Goal: Task Accomplishment & Management: Complete application form

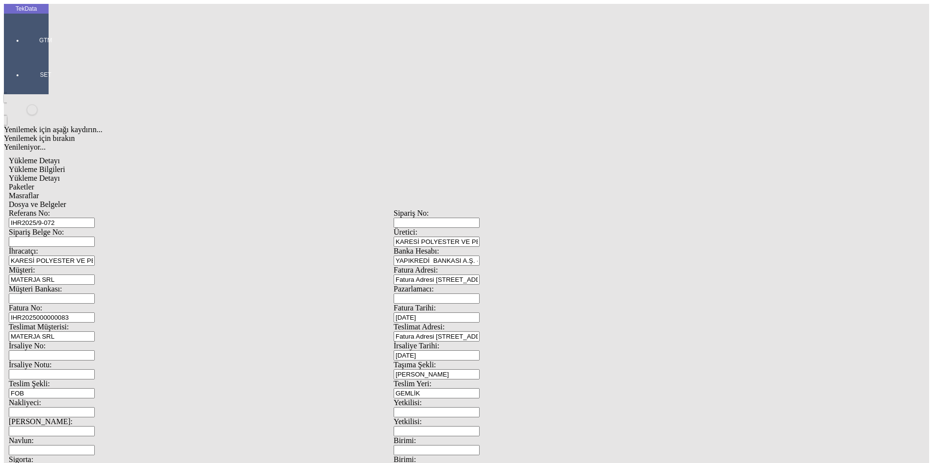
drag, startPoint x: 160, startPoint y: 142, endPoint x: 81, endPoint y: 139, distance: 79.8
type input "28379.88"
drag, startPoint x: 572, startPoint y: 186, endPoint x: 473, endPoint y: 187, distance: 99.6
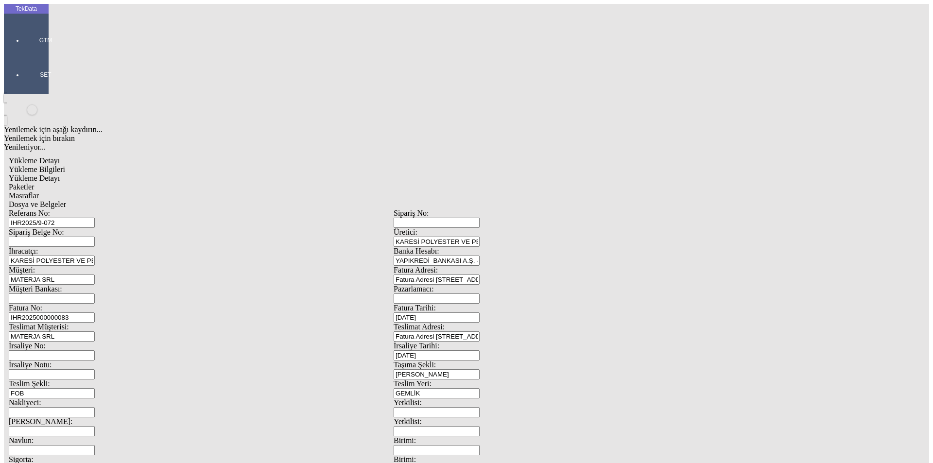
type input "28379.88"
type input "28426.38"
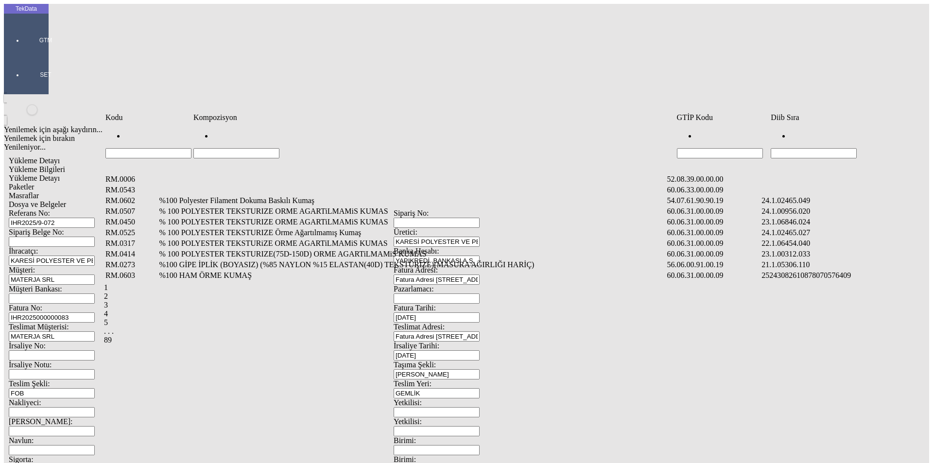
click at [845, 148] on input "Hücreyi Filtrele" at bounding box center [814, 153] width 86 height 10
type input "2465.010"
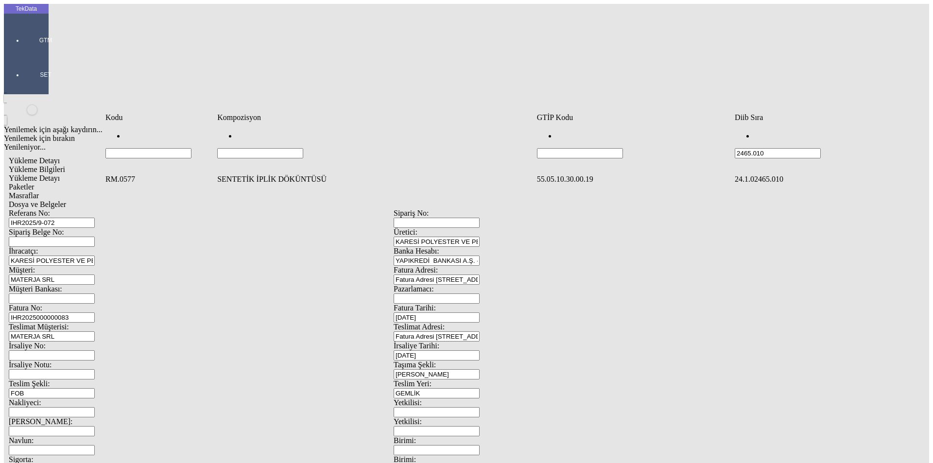
click at [297, 173] on div "RM.0577 SENTETİK İPLİK DÖKÜNTÜSÜ 55.05.10.30.00.19 24.1.02465.010" at bounding box center [509, 180] width 811 height 14
click at [274, 174] on td "SENTETİK İPLİK DÖKÜNTÜSÜ" at bounding box center [376, 179] width 318 height 10
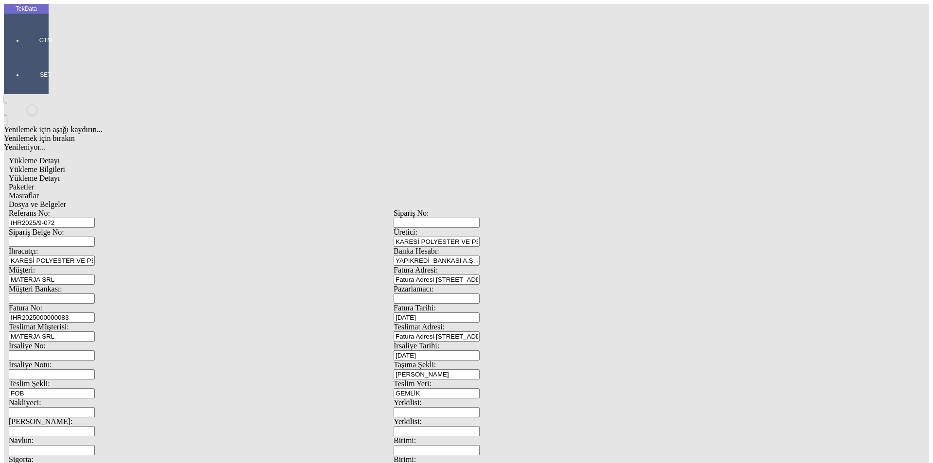
type input "26660"
click at [539, 176] on div "Kg" at bounding box center [722, 180] width 385 height 9
type input "Kg"
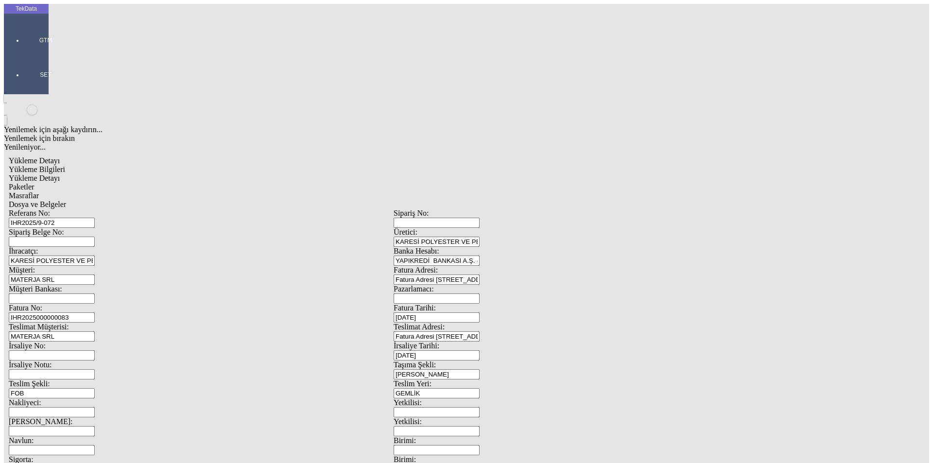
drag, startPoint x: 228, startPoint y: 176, endPoint x: 225, endPoint y: 171, distance: 7.0
type input "0.43"
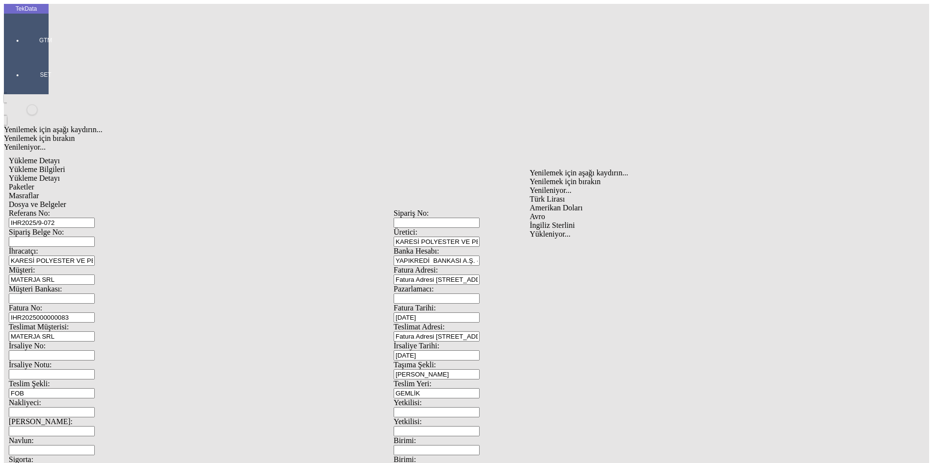
drag, startPoint x: 540, startPoint y: 185, endPoint x: 540, endPoint y: 191, distance: 6.3
click at [540, 195] on div "Türk Lirası Amerikan Doları Avro İngiliz Sterlini" at bounding box center [722, 212] width 385 height 35
click at [540, 212] on div "Avro" at bounding box center [722, 216] width 385 height 9
type input "Avro"
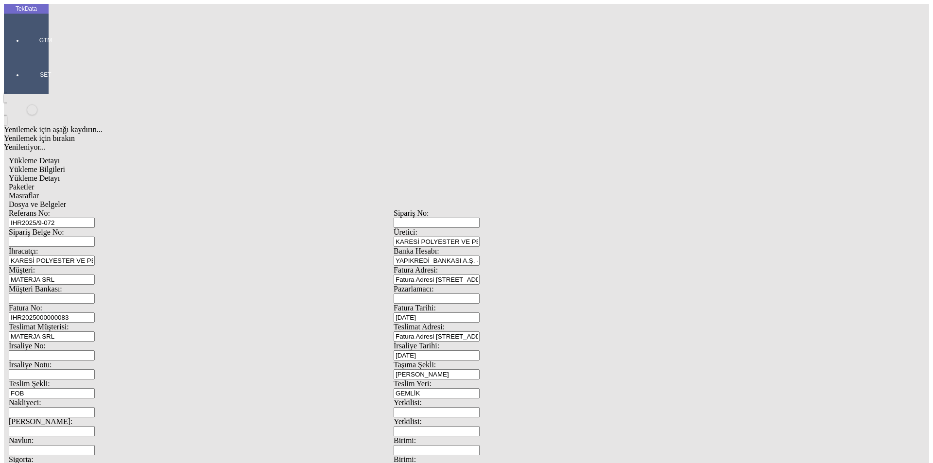
type input "26660"
type input "26705.5"
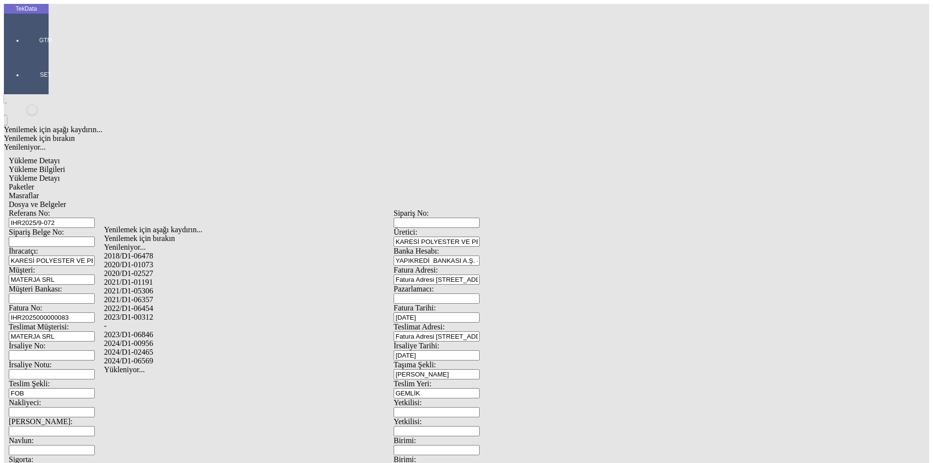
click at [174, 348] on div "2024/D1-02465" at bounding box center [293, 352] width 378 height 9
type input "2024/D1-02465"
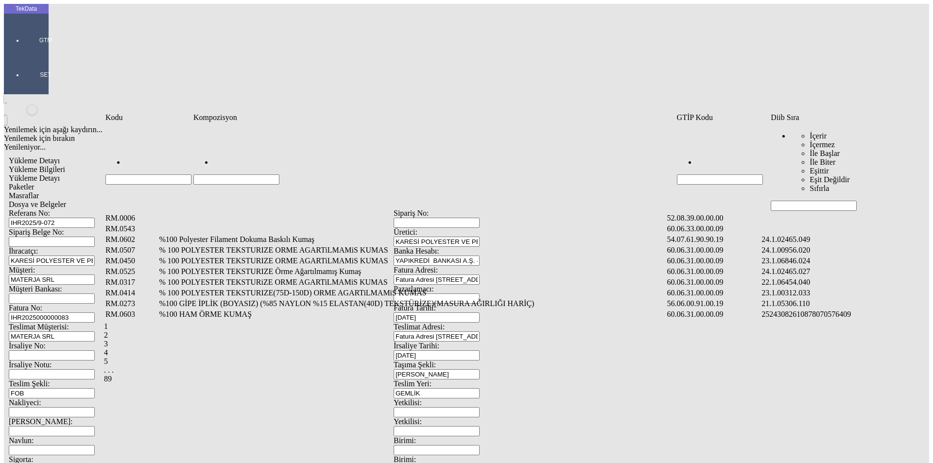
click at [810, 201] on input "Hücreyi Filtrele" at bounding box center [814, 206] width 86 height 10
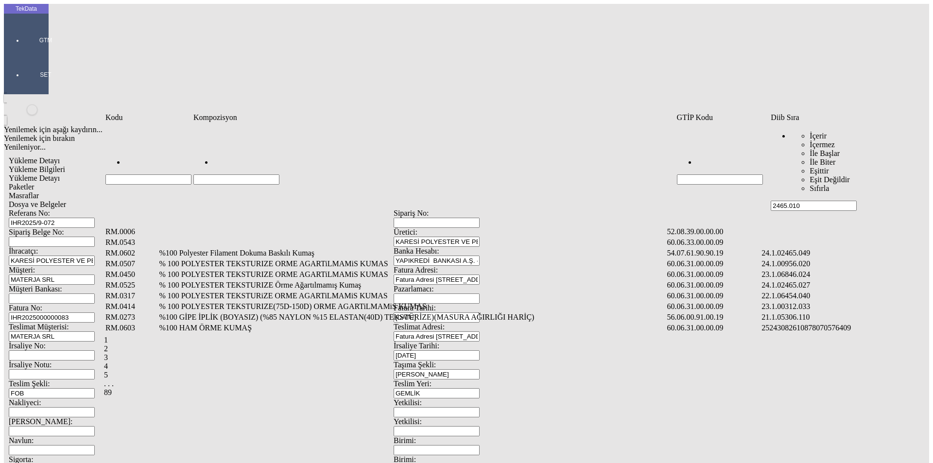
type input "2465.010"
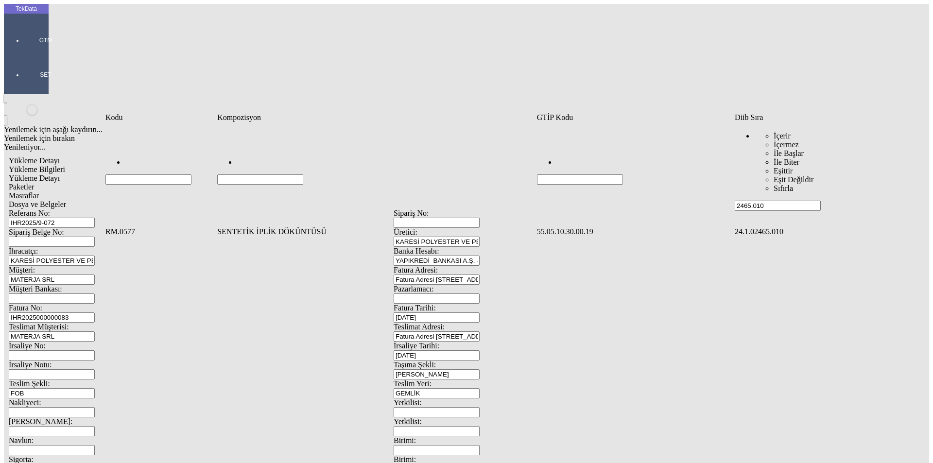
click at [257, 227] on td "SENTETİK İPLİK DÖKÜNTÜSÜ" at bounding box center [376, 232] width 318 height 10
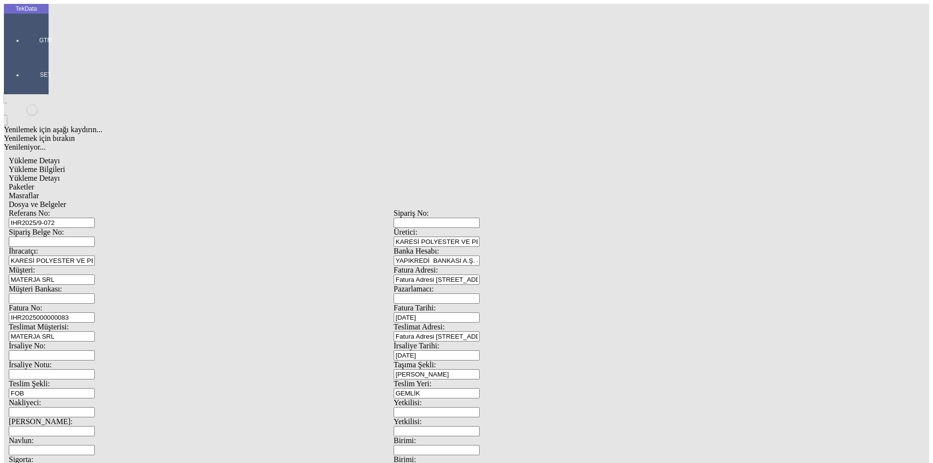
type input "21499.83"
click at [544, 176] on div "Kg" at bounding box center [722, 180] width 385 height 9
type input "Kg"
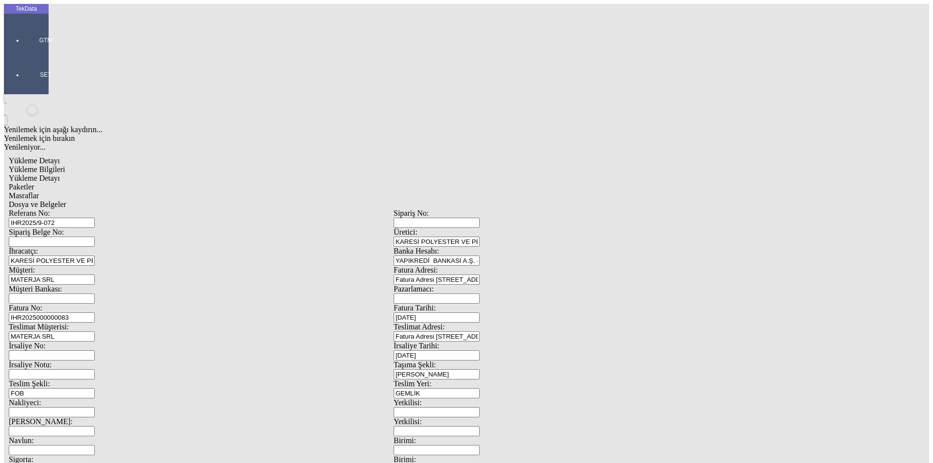
type input "0.43"
click at [545, 212] on div "Avro" at bounding box center [722, 216] width 385 height 9
type input "Avro"
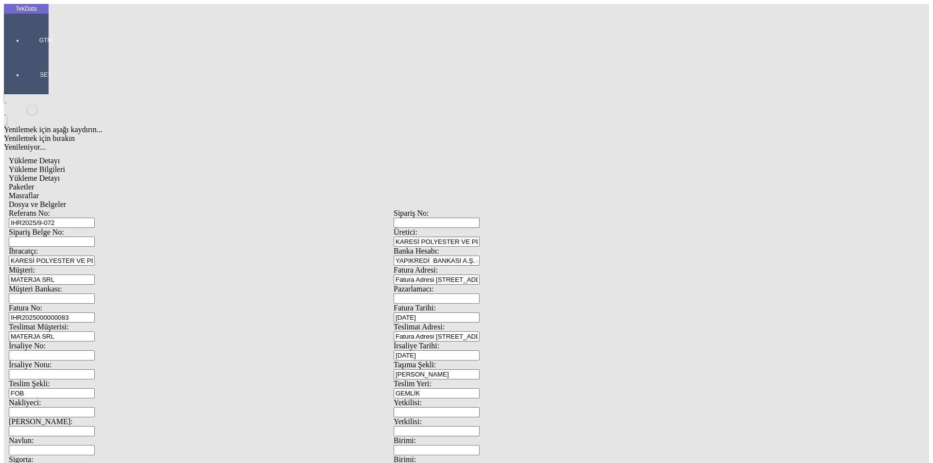
type input "21499.83"
type input "21516.33"
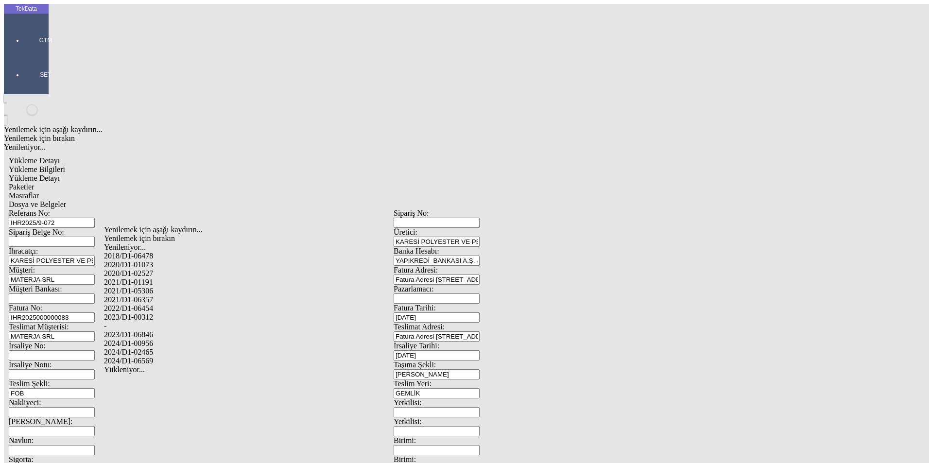
click at [158, 348] on div "2024/D1-02465" at bounding box center [293, 352] width 378 height 9
type input "2024/D1-02465"
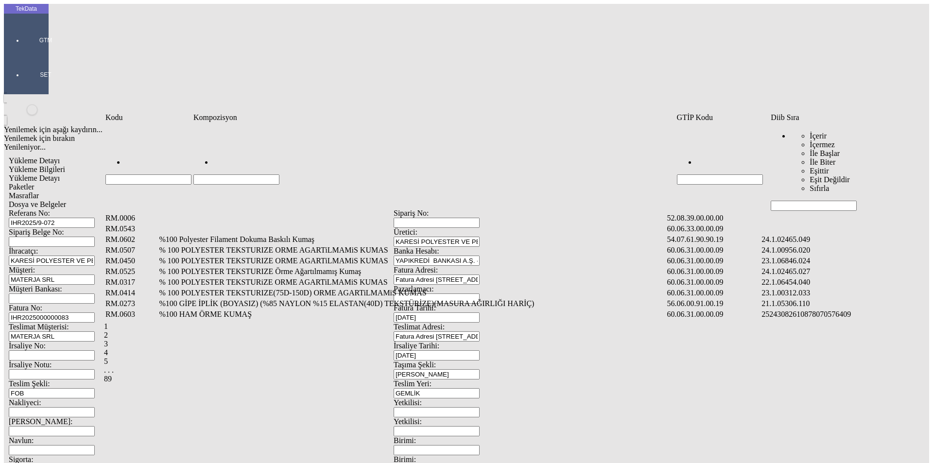
click at [790, 201] on input "Hücreyi Filtrele" at bounding box center [814, 206] width 86 height 10
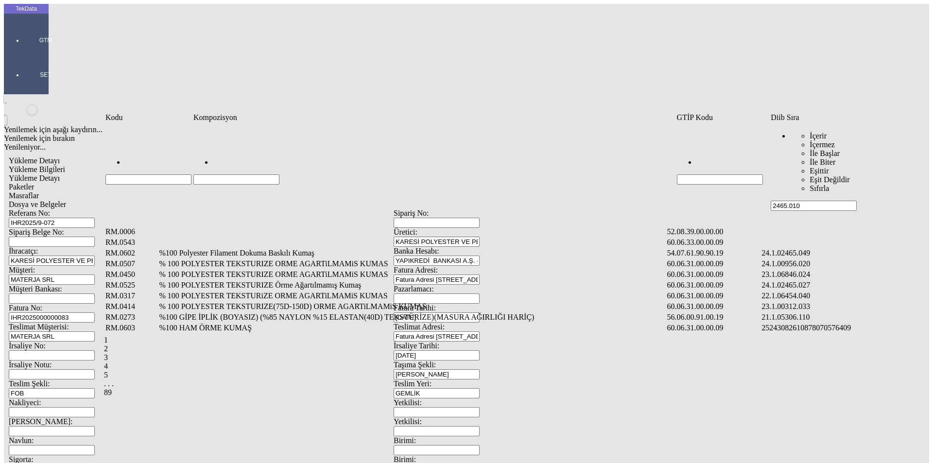
type input "2465.010"
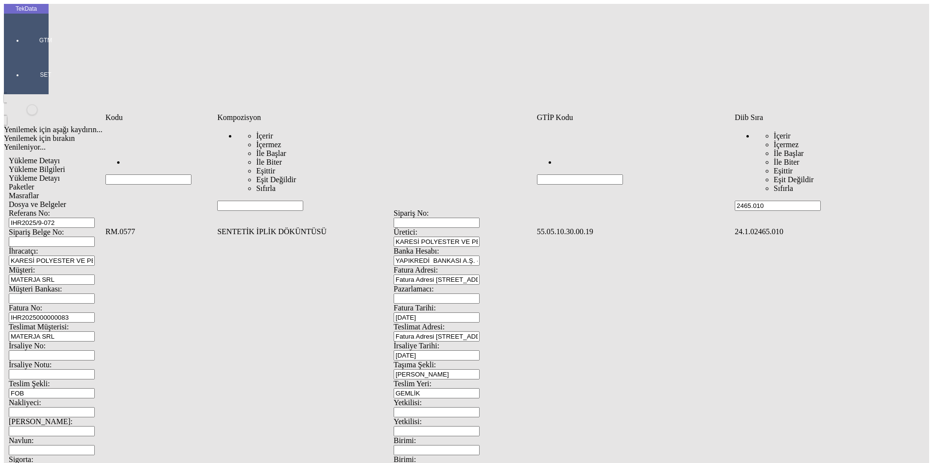
click at [237, 227] on td "SENTETİK İPLİK DÖKÜNTÜSÜ" at bounding box center [376, 232] width 318 height 10
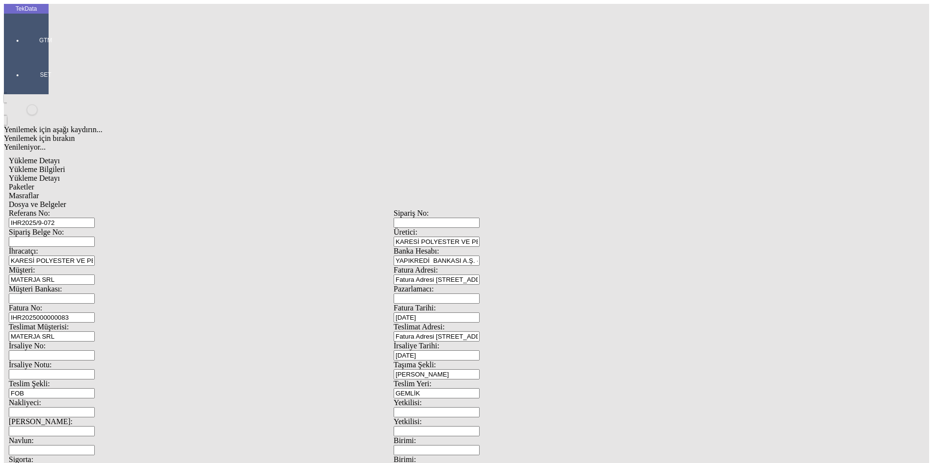
type input "26779.5"
click at [544, 176] on div "Kg" at bounding box center [722, 180] width 385 height 9
type input "Kg"
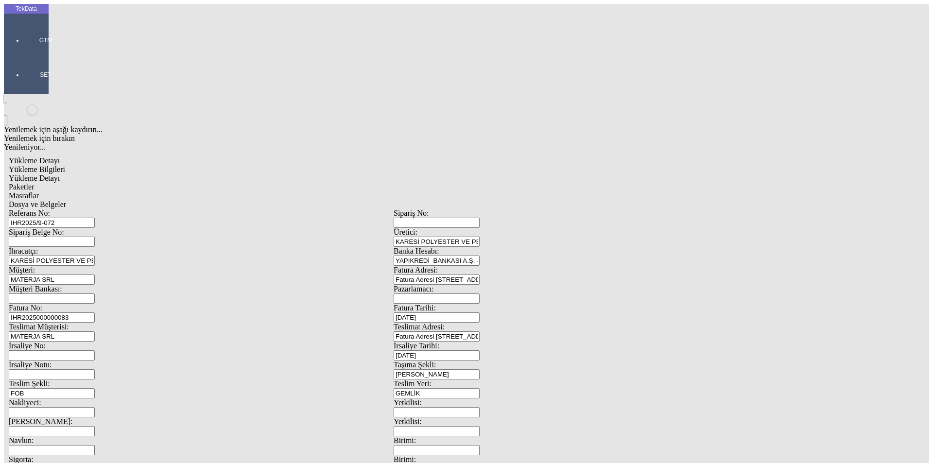
type input "0.43"
click at [540, 212] on div "Avro" at bounding box center [722, 216] width 385 height 9
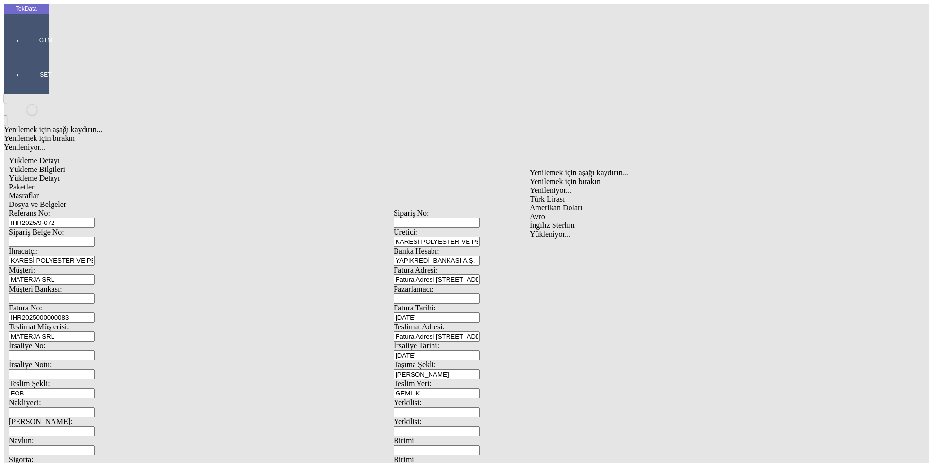
type input "Avro"
type input "26779.5"
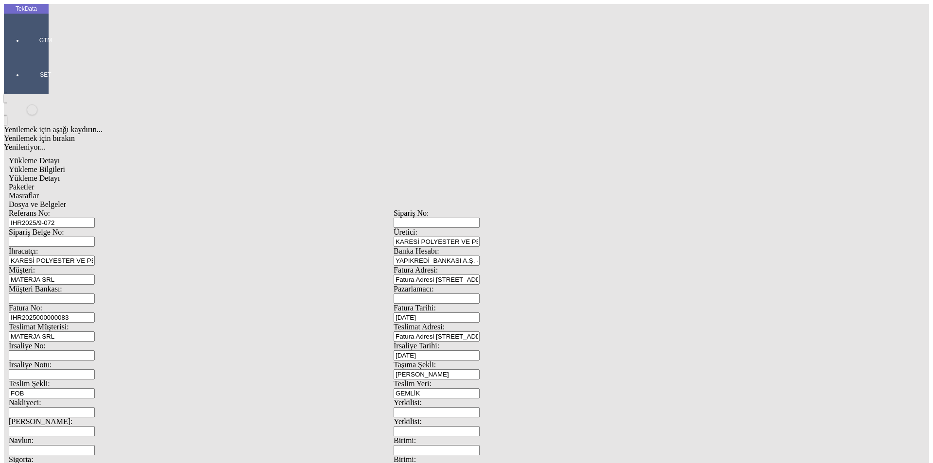
type input "26824.5"
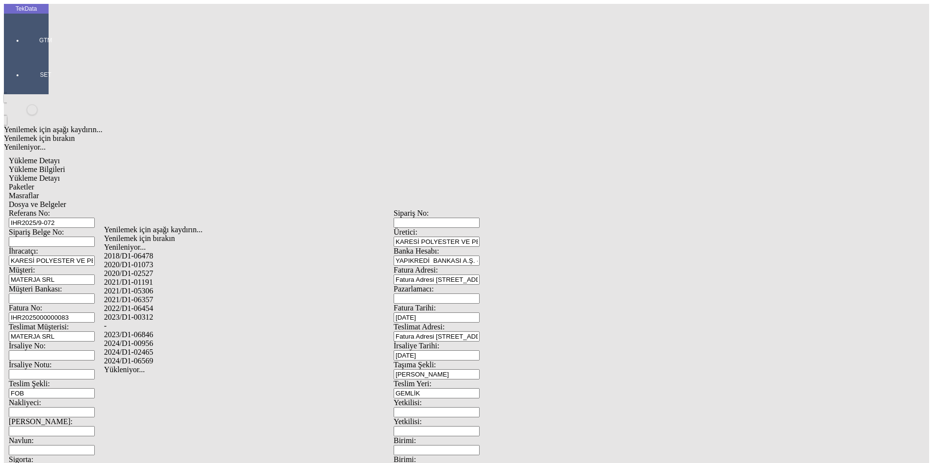
click at [163, 348] on div "2024/D1-02465" at bounding box center [293, 352] width 378 height 9
type input "2024/D1-02465"
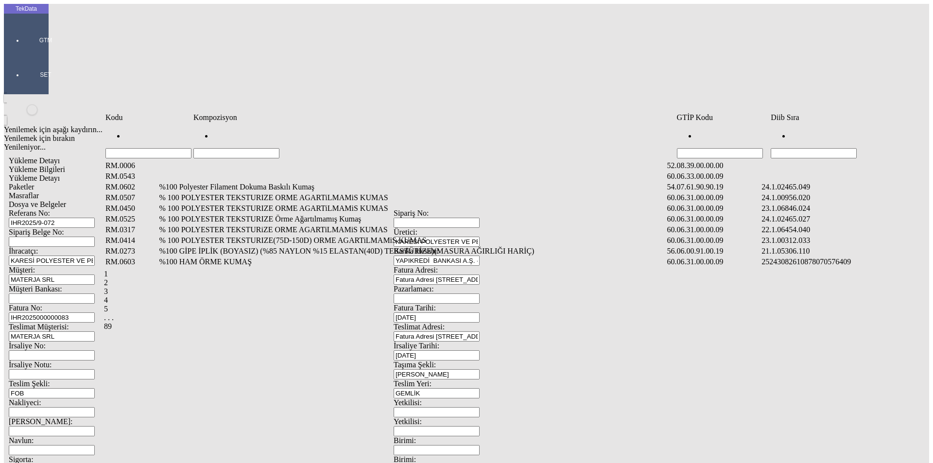
click at [829, 148] on input "Hücreyi Filtrele" at bounding box center [814, 153] width 86 height 10
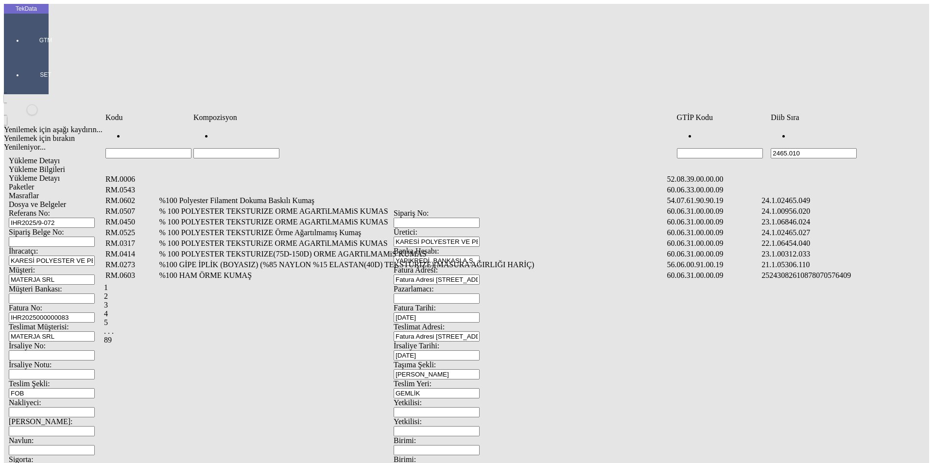
type input "2465.010"
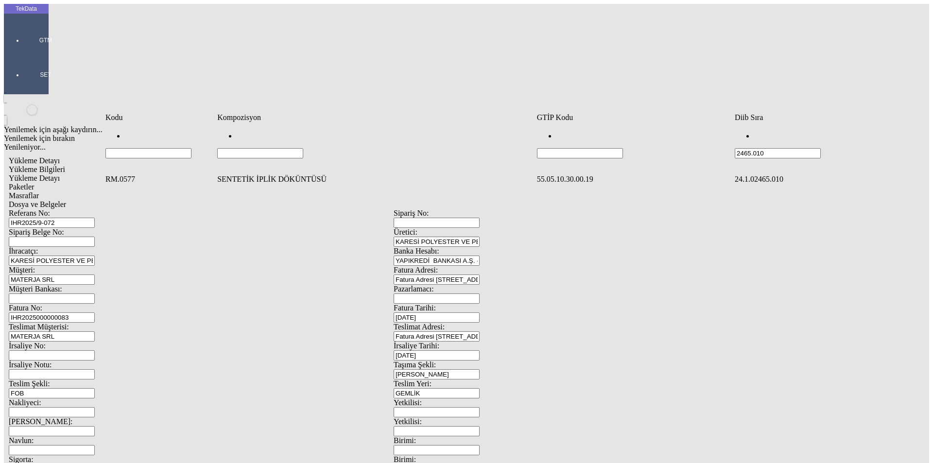
click at [291, 174] on td "SENTETİK İPLİK DÖKÜNTÜSÜ" at bounding box center [376, 179] width 318 height 10
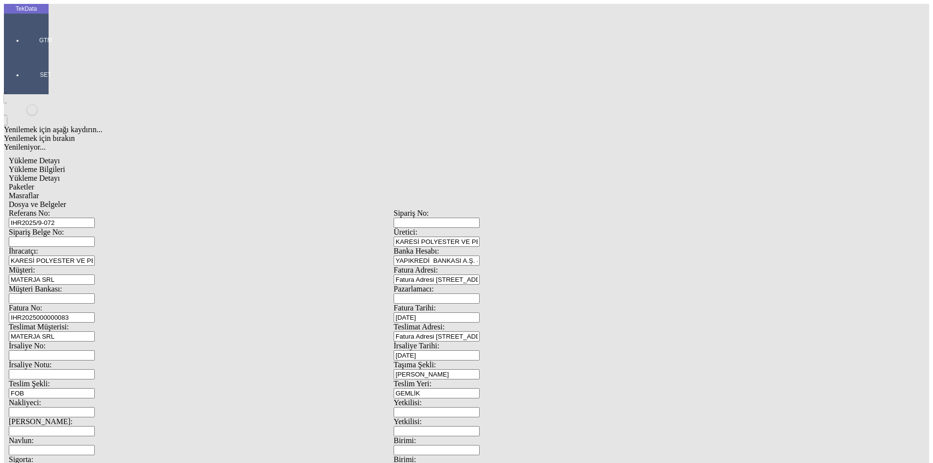
type input "25999.6"
drag, startPoint x: 538, startPoint y: 157, endPoint x: 403, endPoint y: 163, distance: 134.7
click at [538, 176] on div "Kg" at bounding box center [722, 180] width 385 height 9
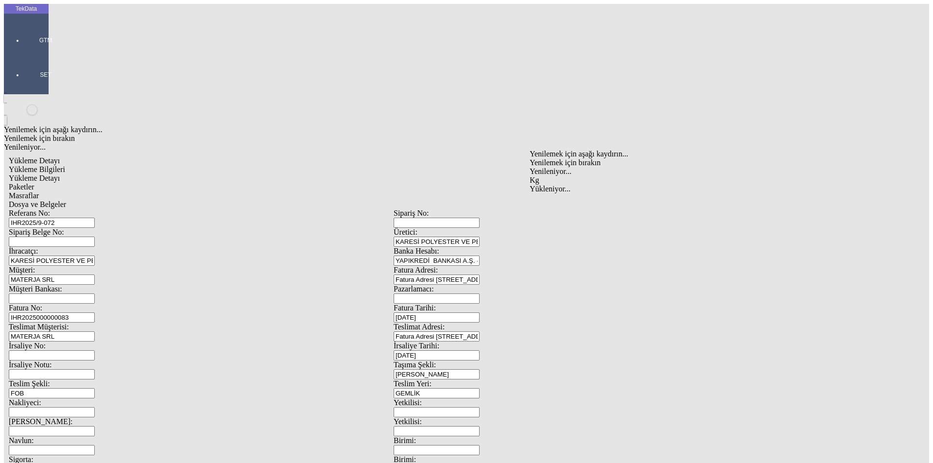
type input "Kg"
type input "0.43"
click at [548, 212] on div "Avro" at bounding box center [722, 216] width 385 height 9
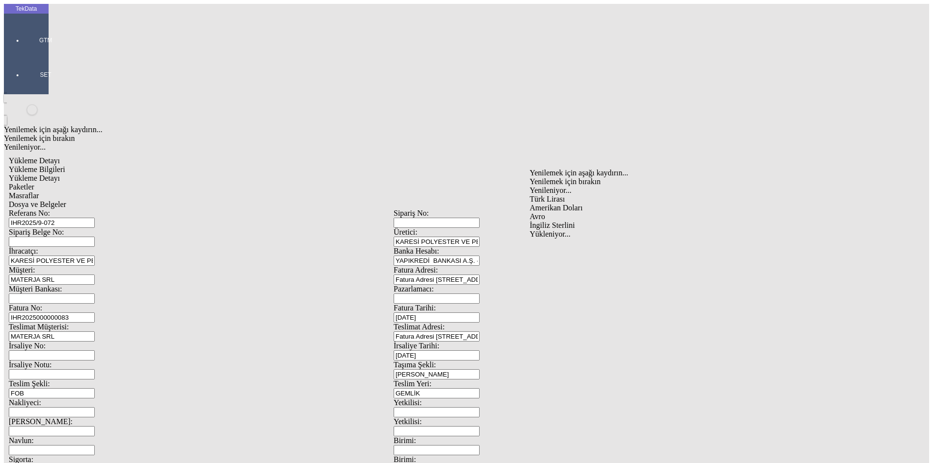
type input "Avro"
type input "25999.6"
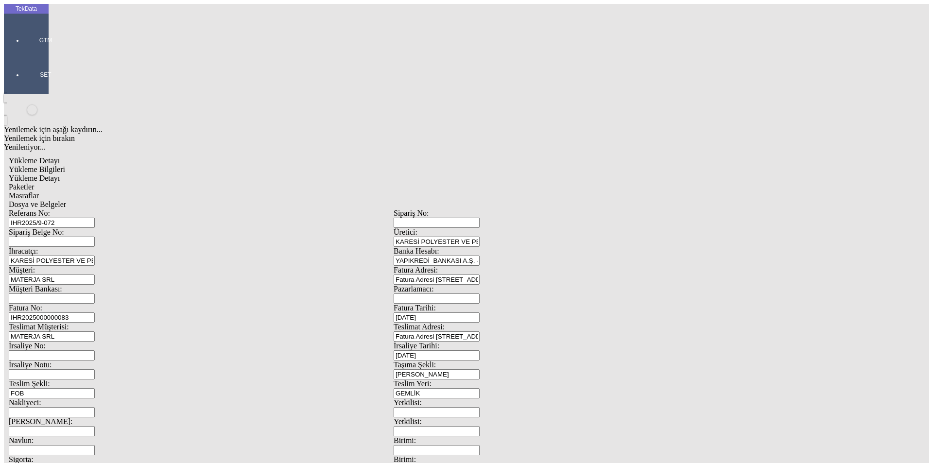
type input "26043.6"
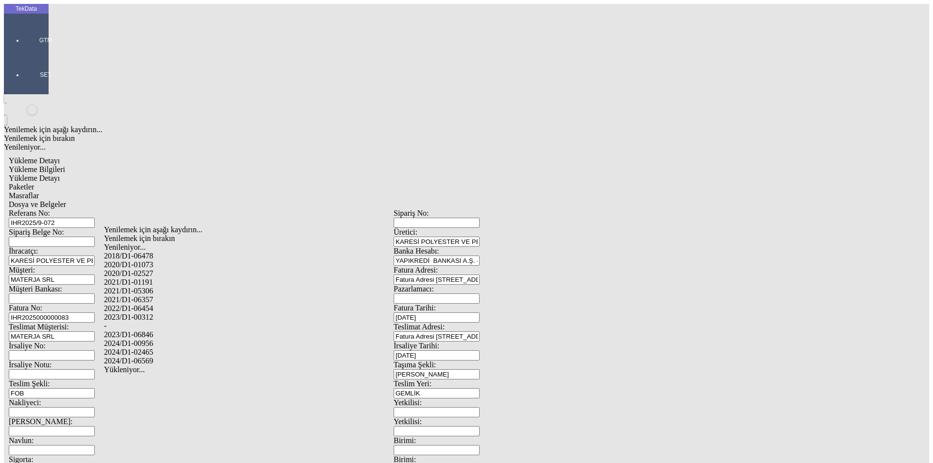
click at [156, 348] on div "2024/D1-02465" at bounding box center [293, 352] width 378 height 9
type input "2024/D1-02465"
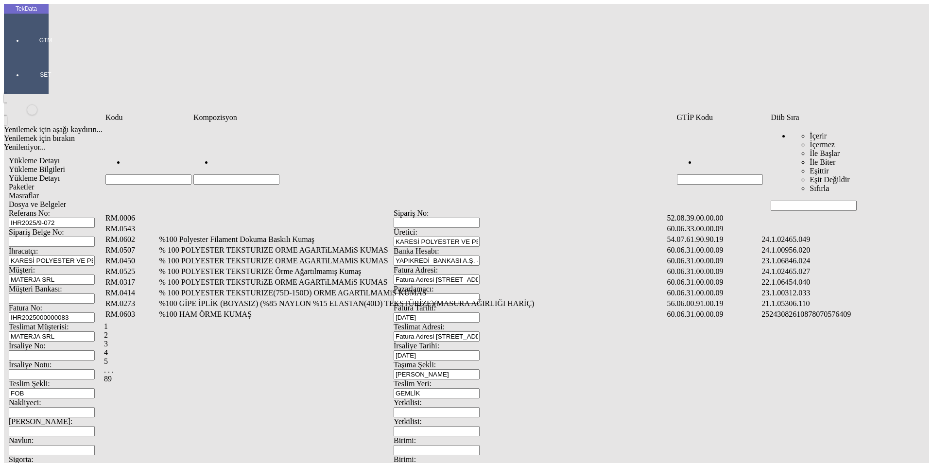
click at [793, 201] on input "Hücreyi Filtrele" at bounding box center [814, 206] width 86 height 10
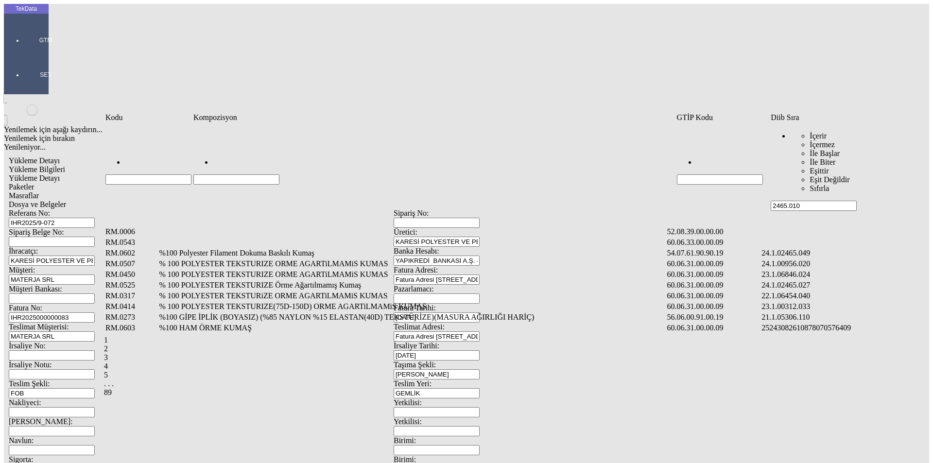
type input "2465.010"
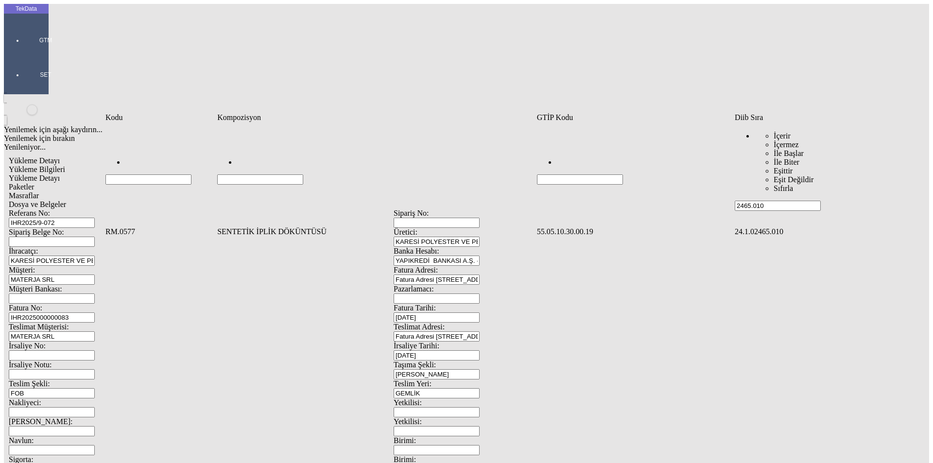
click at [277, 227] on td "SENTETİK İPLİK DÖKÜNTÜSÜ" at bounding box center [376, 232] width 318 height 10
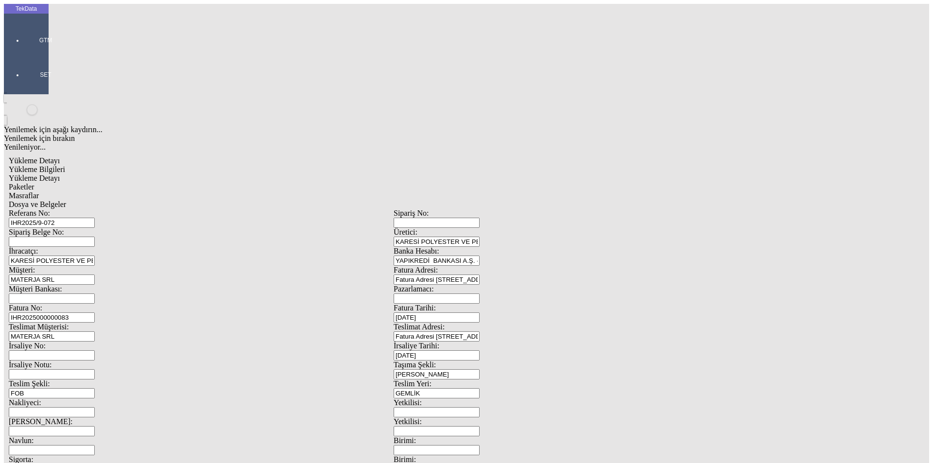
type input "25379.78"
click at [544, 176] on div "Kg" at bounding box center [722, 180] width 385 height 9
type input "Kg"
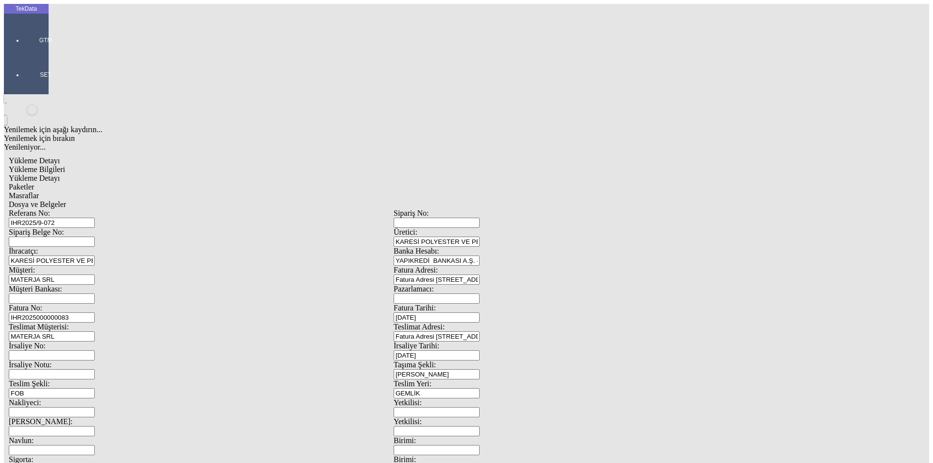
type input "0.43"
click at [540, 212] on div "Avro" at bounding box center [722, 216] width 385 height 9
type input "Avro"
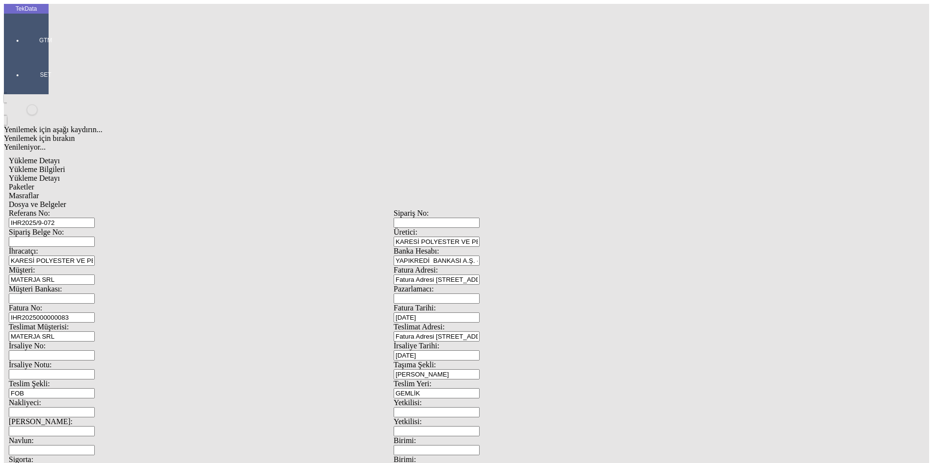
type input "25379.78"
type input "25398.28"
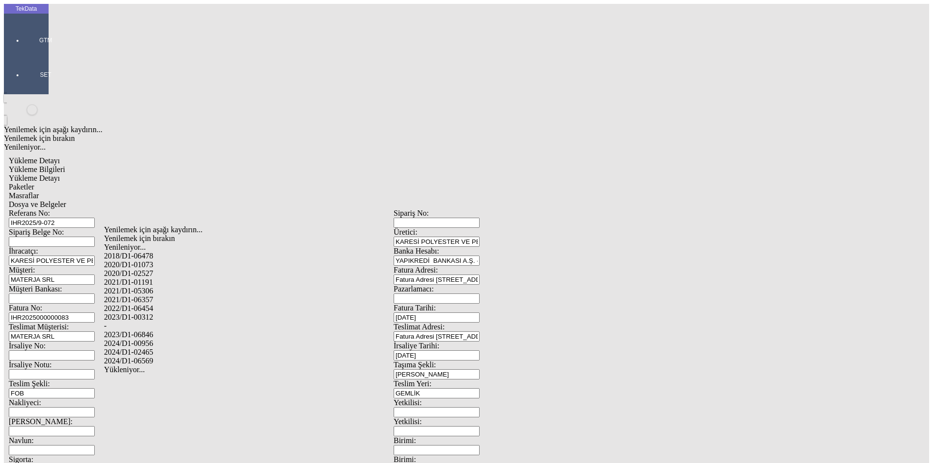
click at [157, 348] on div "2024/D1-02465" at bounding box center [293, 352] width 378 height 9
type input "2024/D1-02465"
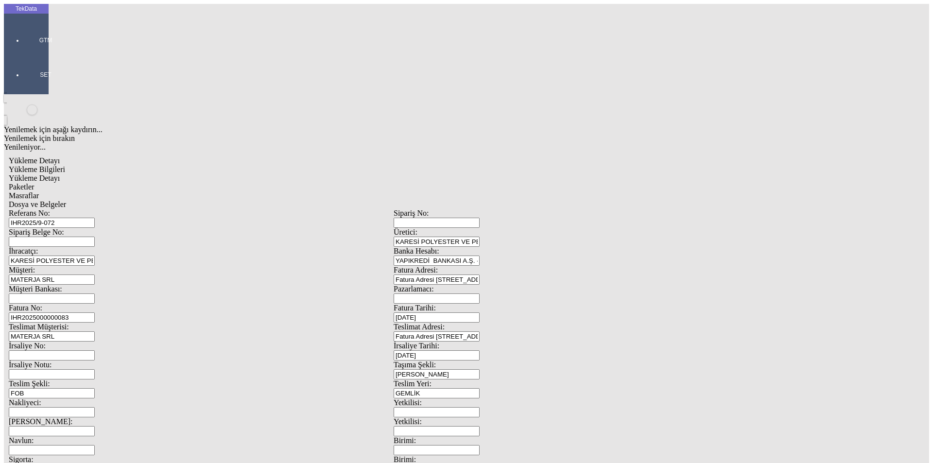
click at [34, 183] on span "Paketler" at bounding box center [21, 187] width 25 height 8
drag, startPoint x: 496, startPoint y: 99, endPoint x: 464, endPoint y: 103, distance: 32.3
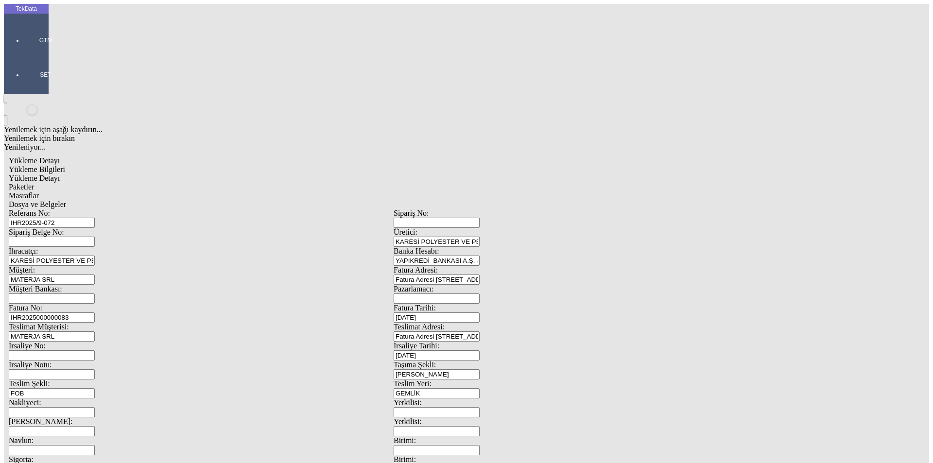
click at [60, 174] on span "Yükleme Detayı" at bounding box center [34, 178] width 51 height 8
click at [34, 183] on span "Paketler" at bounding box center [21, 187] width 25 height 8
drag, startPoint x: 558, startPoint y: 110, endPoint x: 477, endPoint y: 112, distance: 81.2
type input "432"
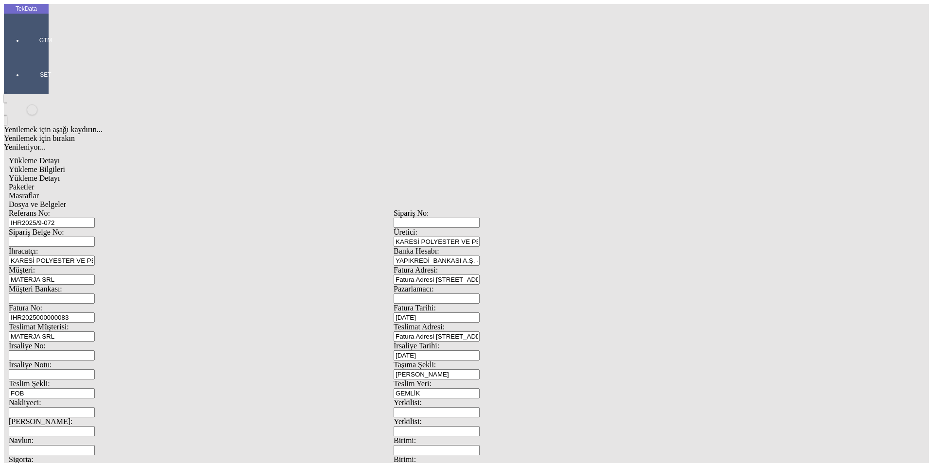
drag, startPoint x: 276, startPoint y: 53, endPoint x: 301, endPoint y: 53, distance: 25.3
click at [278, 191] on div "Masraflar" at bounding box center [394, 195] width 770 height 9
click at [66, 200] on span "Dosya ve Belgeler" at bounding box center [37, 204] width 57 height 8
click at [65, 165] on span "Yükleme Bilgileri" at bounding box center [37, 169] width 56 height 8
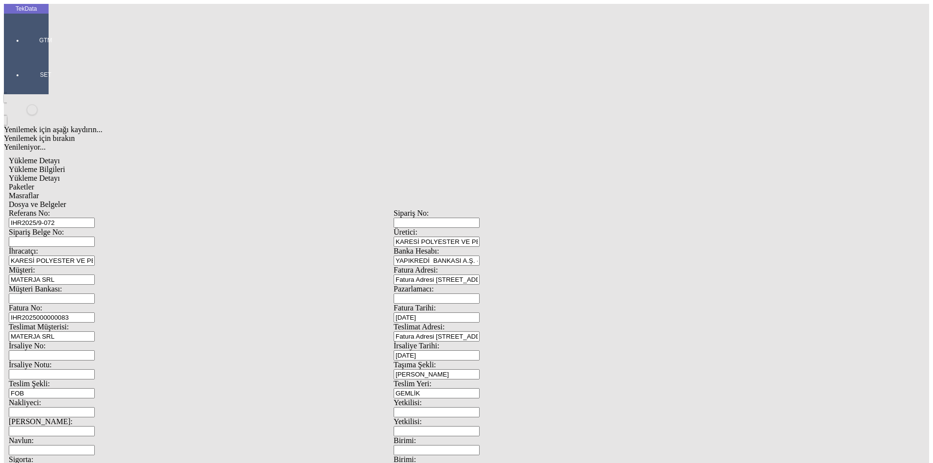
click at [66, 200] on span "Dosya ve Belgeler" at bounding box center [37, 204] width 57 height 8
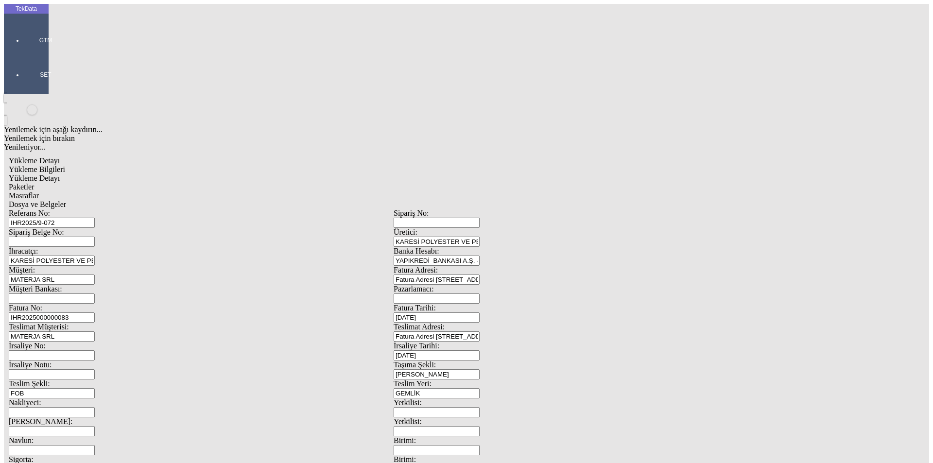
click at [65, 165] on span "Yükleme Bilgileri" at bounding box center [37, 169] width 56 height 8
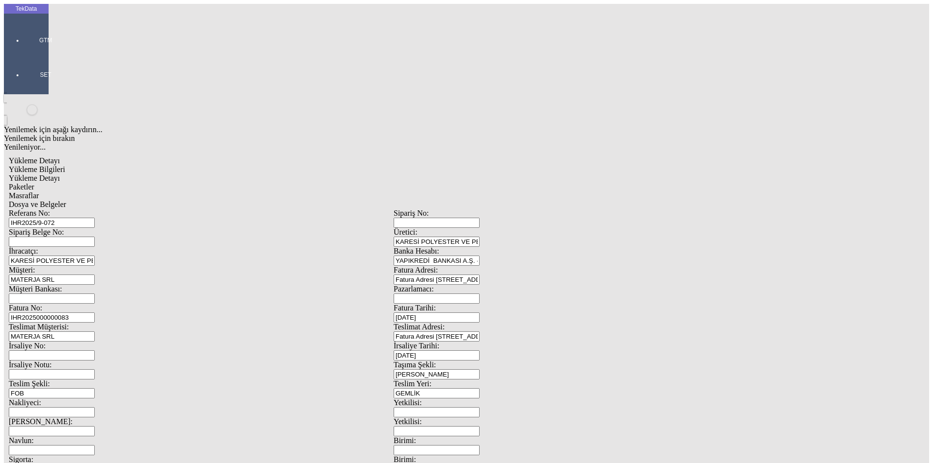
drag, startPoint x: 169, startPoint y: 376, endPoint x: 117, endPoint y: 380, distance: 51.7
type input "154698.59"
drag, startPoint x: 590, startPoint y: 377, endPoint x: 485, endPoint y: 376, distance: 105.0
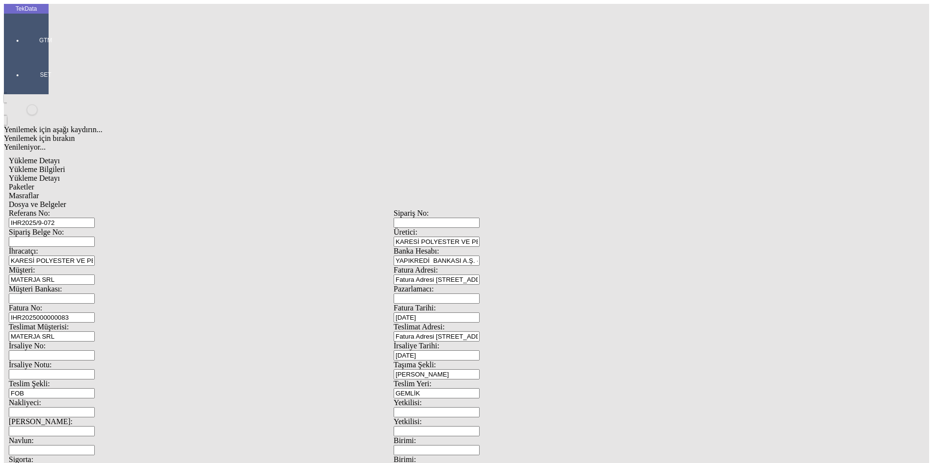
type input "154914.59"
click at [60, 174] on span "Yükleme Detayı" at bounding box center [34, 178] width 51 height 8
drag, startPoint x: 235, startPoint y: 52, endPoint x: 303, endPoint y: 50, distance: 68.6
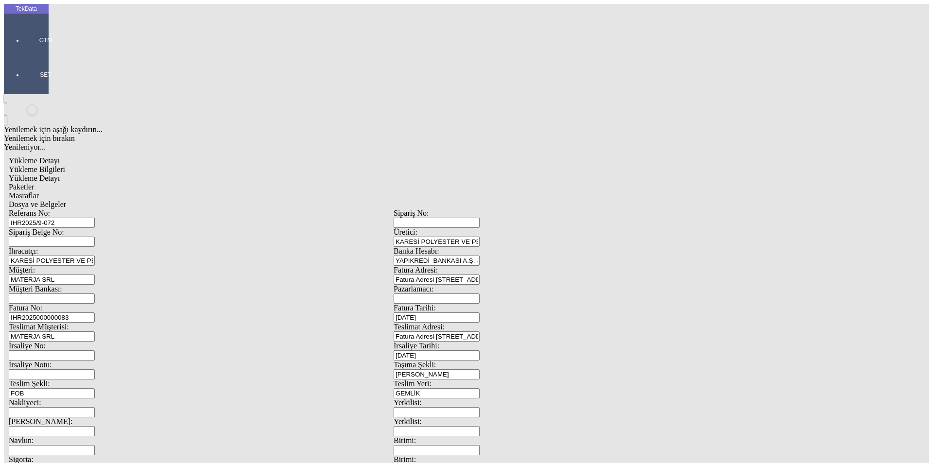
click at [235, 183] on div "Paketler" at bounding box center [394, 187] width 770 height 9
click at [303, 191] on div "Masraflar" at bounding box center [394, 195] width 770 height 9
click at [381, 200] on div "Dosya ve Belgeler" at bounding box center [394, 204] width 770 height 9
click at [66, 200] on span "Dosya ve Belgeler" at bounding box center [37, 204] width 57 height 8
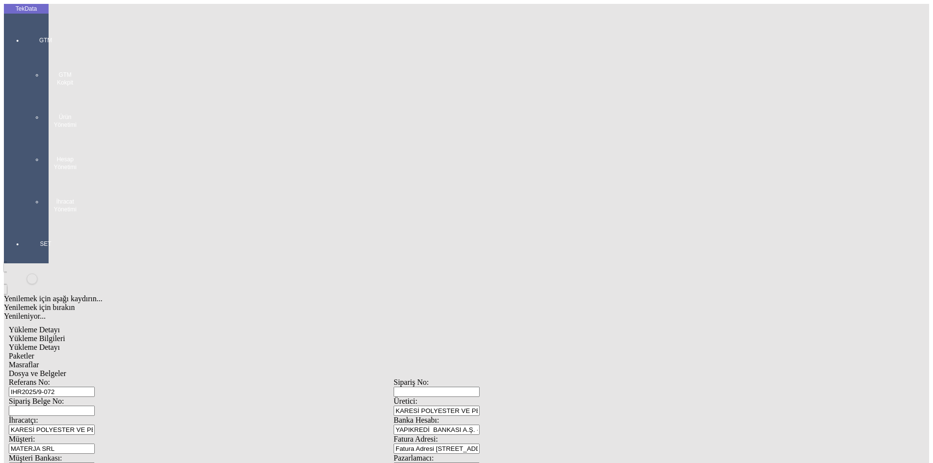
click at [28, 31] on div "GTM GTM Kokpit Ürün Yönetimi Hesap Yönetimi İhracat Yönetimi" at bounding box center [45, 121] width 45 height 204
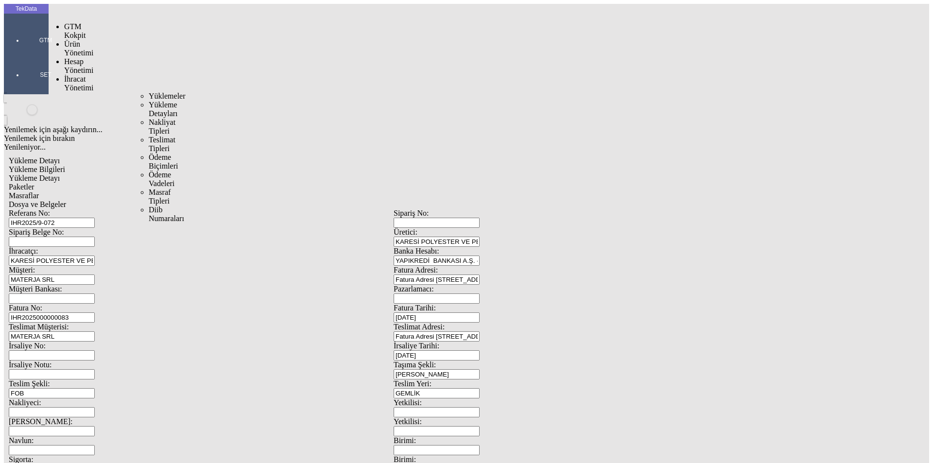
click at [67, 75] on span "İhracat Yönetimi" at bounding box center [78, 83] width 29 height 17
click at [149, 92] on span "Yüklemeler" at bounding box center [167, 96] width 37 height 8
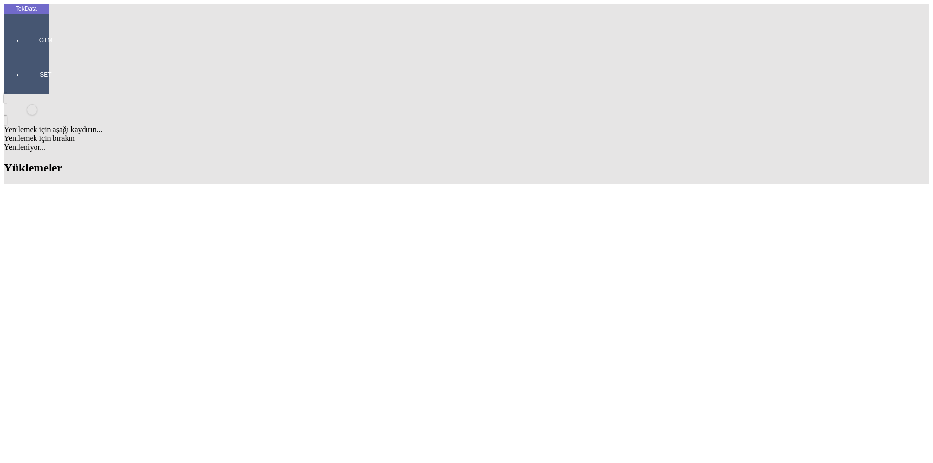
scroll to position [146, 0]
drag, startPoint x: 348, startPoint y: 299, endPoint x: 247, endPoint y: 299, distance: 101.6
copy tr "ET363893 - ET363894 - ET363895"
drag, startPoint x: 296, startPoint y: 312, endPoint x: 248, endPoint y: 312, distance: 48.1
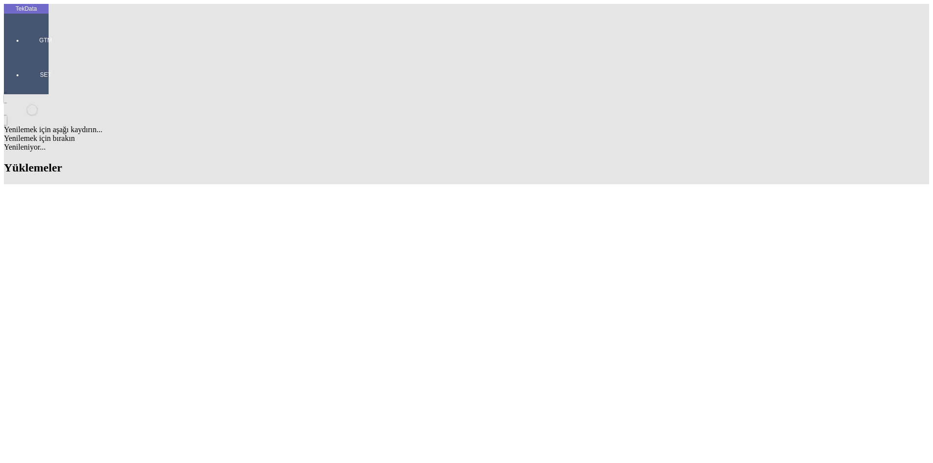
copy tr "ET363975"
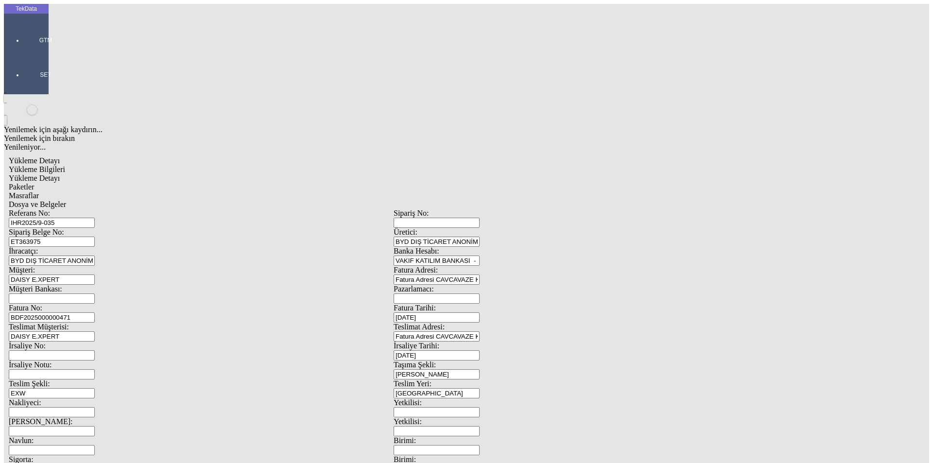
scroll to position [84, 0]
click at [562, 434] on div "Peşin" at bounding box center [727, 438] width 372 height 9
type input "Peşin"
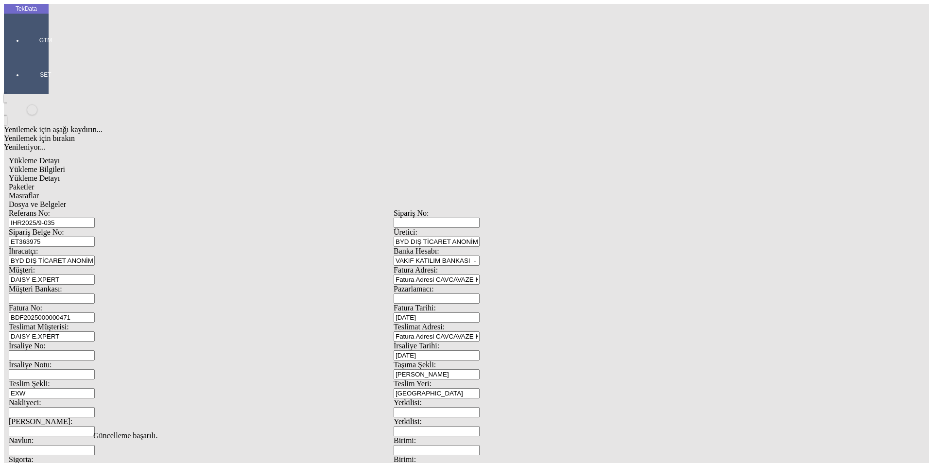
scroll to position [0, 0]
click at [66, 200] on span "Dosya ve Belgeler" at bounding box center [37, 204] width 57 height 8
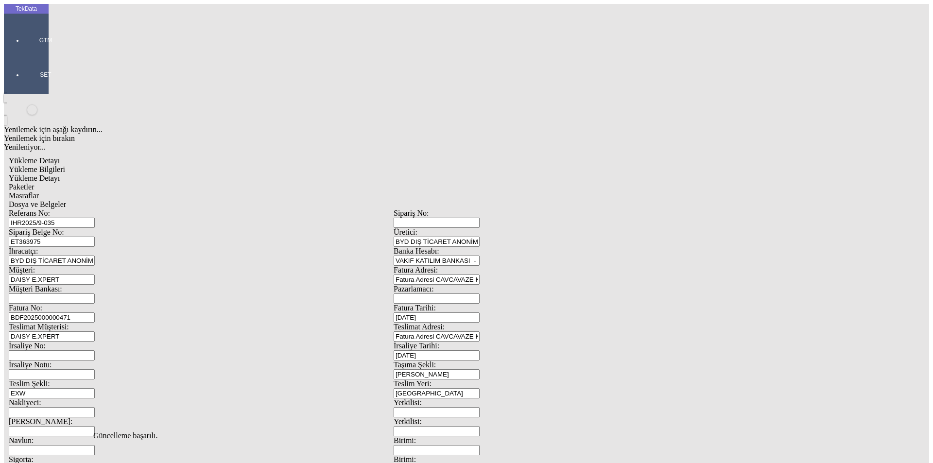
click at [66, 200] on span "Dosya ve Belgeler" at bounding box center [37, 204] width 57 height 8
